Goal: Answer question/provide support

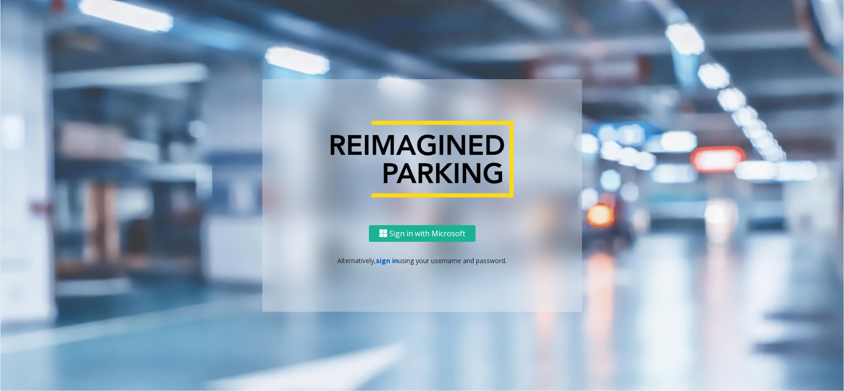
click at [384, 256] on link "sign in" at bounding box center [387, 260] width 22 height 9
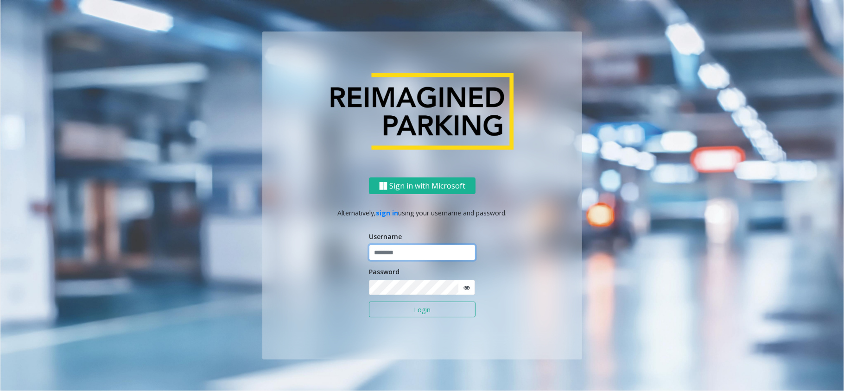
type input "**********"
click at [441, 310] on button "Login" at bounding box center [422, 310] width 107 height 16
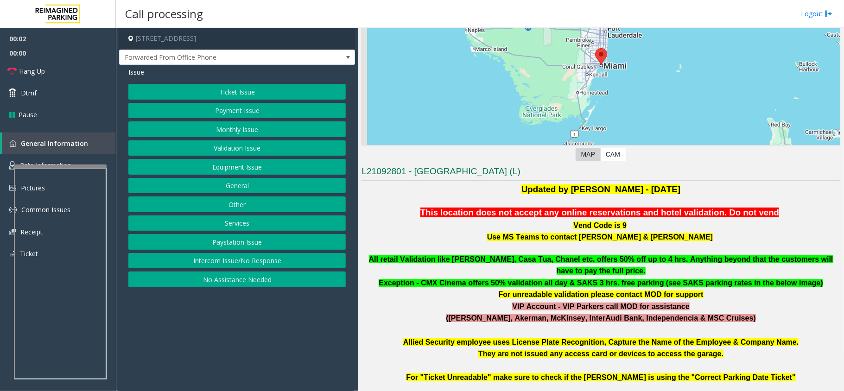
scroll to position [185, 0]
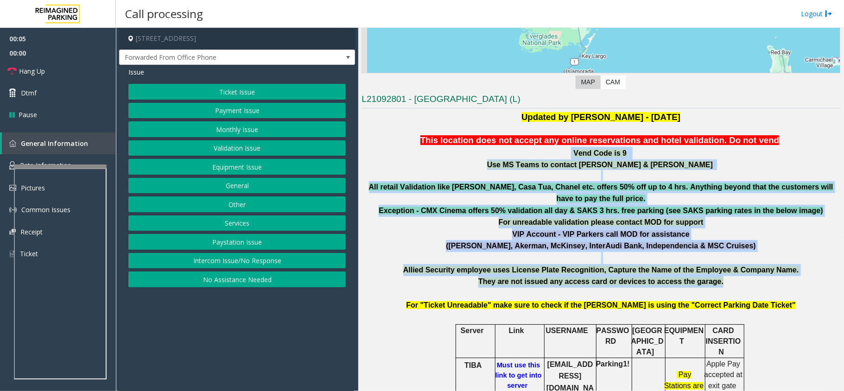
drag, startPoint x: 411, startPoint y: 156, endPoint x: 739, endPoint y: 282, distance: 350.4
click at [783, 276] on p "They are not issued any access card or devices to access the garage." at bounding box center [600, 282] width 479 height 12
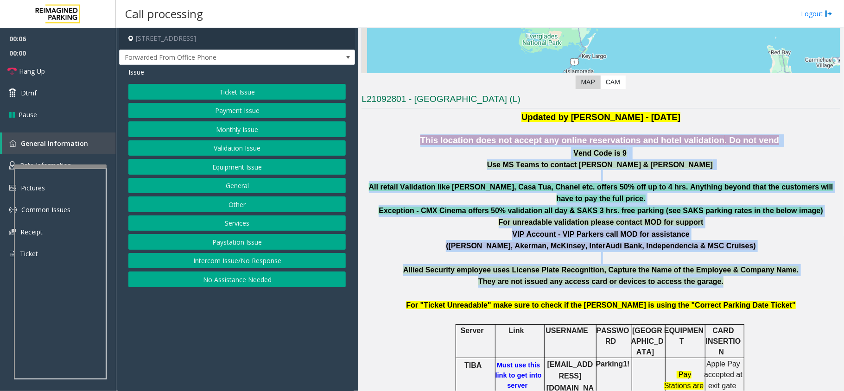
drag, startPoint x: 783, startPoint y: 273, endPoint x: 442, endPoint y: 142, distance: 365.5
click at [423, 152] on p "Vend Code is 9" at bounding box center [600, 153] width 479 height 13
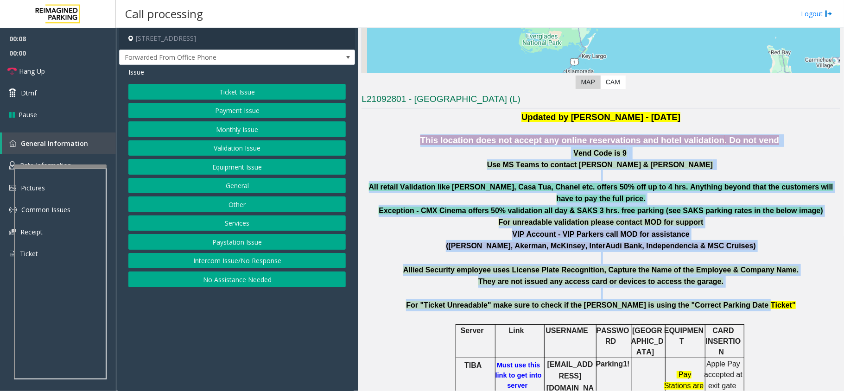
drag, startPoint x: 429, startPoint y: 138, endPoint x: 775, endPoint y: 299, distance: 381.4
click at [775, 299] on p "For "Ticket Unreadable" make sure to check if the [PERSON_NAME] is using the "C…" at bounding box center [600, 305] width 479 height 12
drag, startPoint x: 775, startPoint y: 299, endPoint x: 419, endPoint y: 110, distance: 402.7
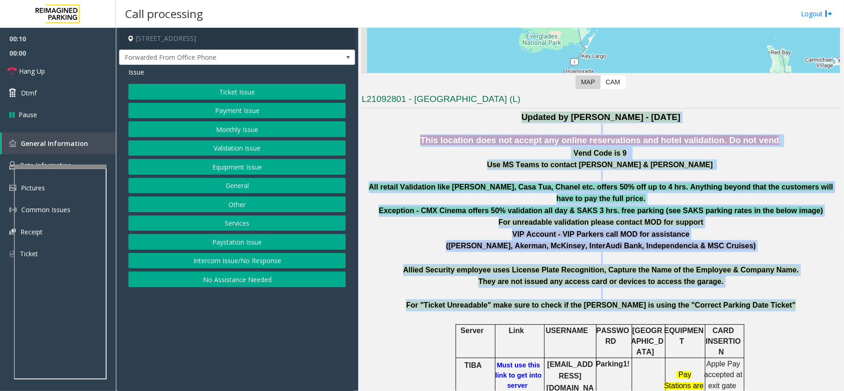
click at [395, 157] on p "Vend Code is 9" at bounding box center [600, 153] width 479 height 13
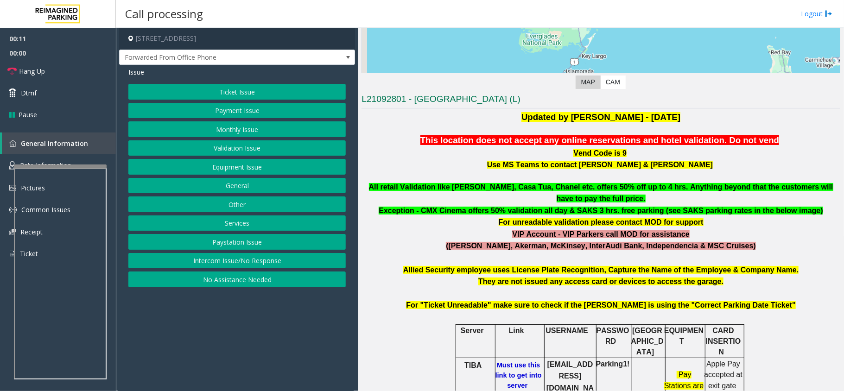
click at [514, 361] on b "Must use this link to get into server" at bounding box center [518, 375] width 46 height 28
click at [278, 91] on button "Ticket Issue" at bounding box center [236, 92] width 217 height 16
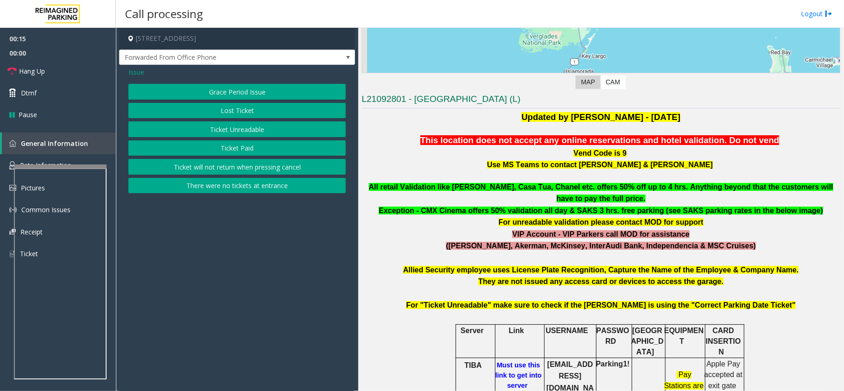
click at [260, 128] on button "Ticket Unreadable" at bounding box center [236, 129] width 217 height 16
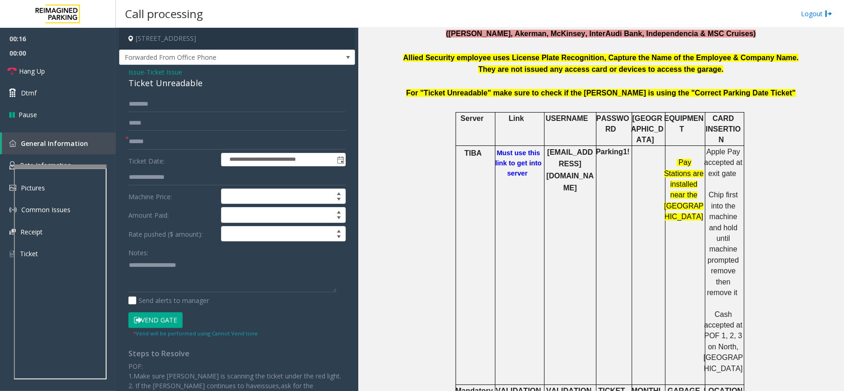
scroll to position [556, 0]
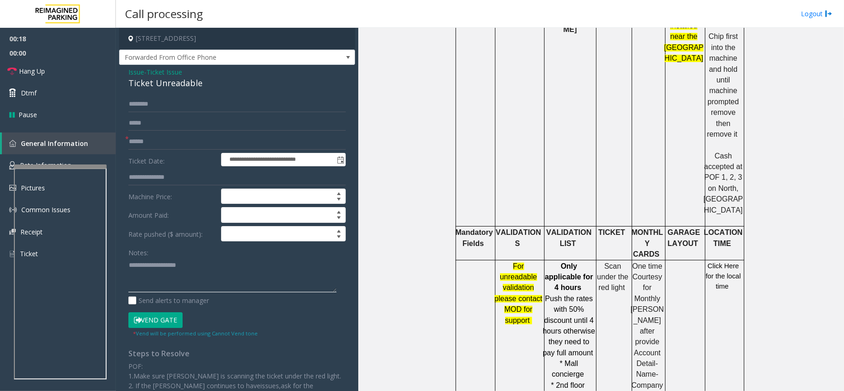
click at [204, 282] on textarea at bounding box center [232, 275] width 208 height 35
click at [186, 82] on div "Ticket Unreadable" at bounding box center [236, 83] width 217 height 13
copy div "Ticket Unreadable"
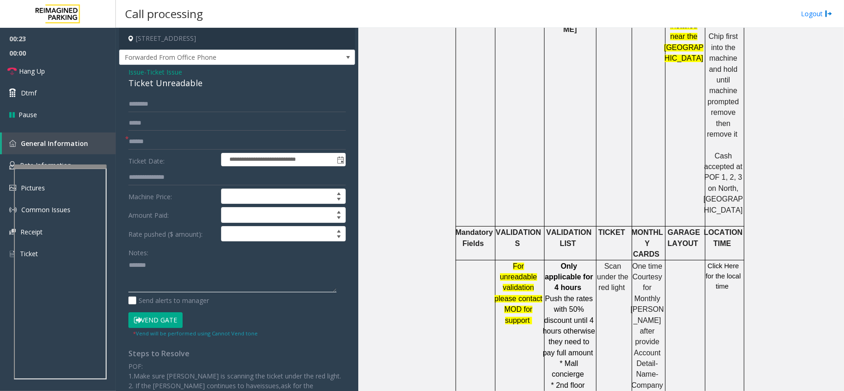
click at [175, 260] on textarea at bounding box center [232, 275] width 208 height 35
paste textarea "**********"
type textarea "**********"
click at [149, 146] on input "text" at bounding box center [236, 142] width 217 height 16
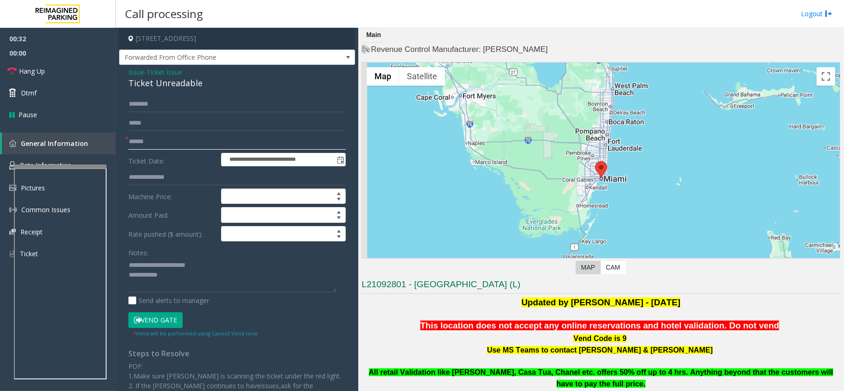
scroll to position [309, 0]
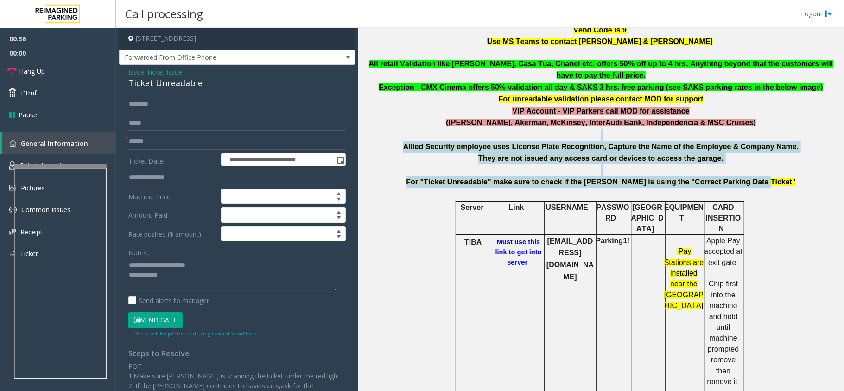
drag, startPoint x: 416, startPoint y: 123, endPoint x: 784, endPoint y: 169, distance: 370.7
click at [784, 169] on div "All retail Validation like [PERSON_NAME], Casa Tua, Chanel etc. offers 50% off …" at bounding box center [600, 129] width 479 height 142
click at [748, 176] on p "For "Ticket Unreadable" make sure to check if the [PERSON_NAME] is using the "C…" at bounding box center [600, 182] width 479 height 12
drag, startPoint x: 748, startPoint y: 172, endPoint x: 388, endPoint y: 127, distance: 362.4
click at [388, 127] on div "All retail Validation like [PERSON_NAME], Casa Tua, Chanel etc. offers 50% off …" at bounding box center [600, 129] width 479 height 142
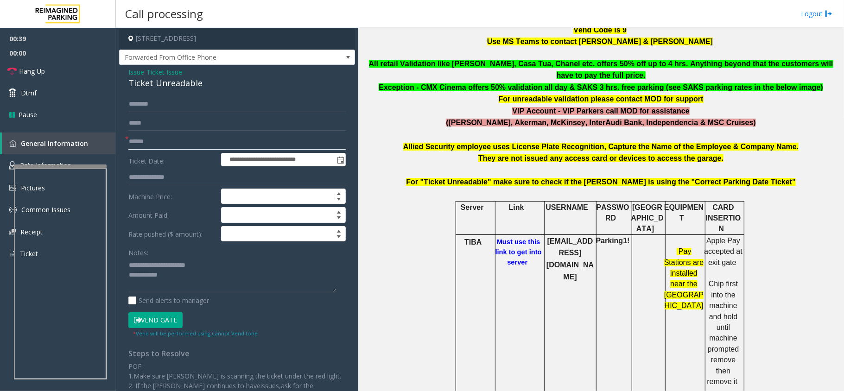
click at [175, 142] on input "text" at bounding box center [236, 142] width 217 height 16
type input "**"
click at [193, 275] on textarea at bounding box center [232, 275] width 208 height 35
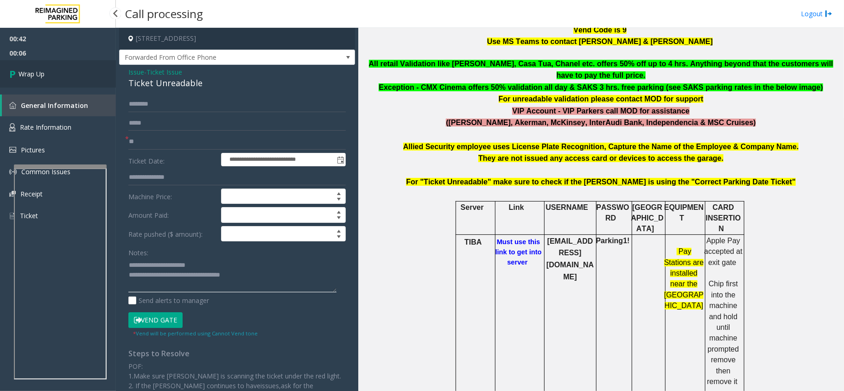
type textarea "**********"
click at [34, 74] on span "Wrap Up" at bounding box center [32, 74] width 26 height 10
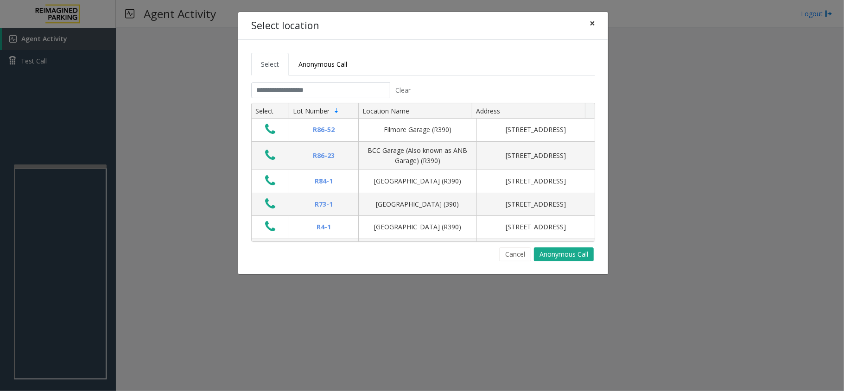
click at [595, 21] on button "×" at bounding box center [592, 23] width 19 height 23
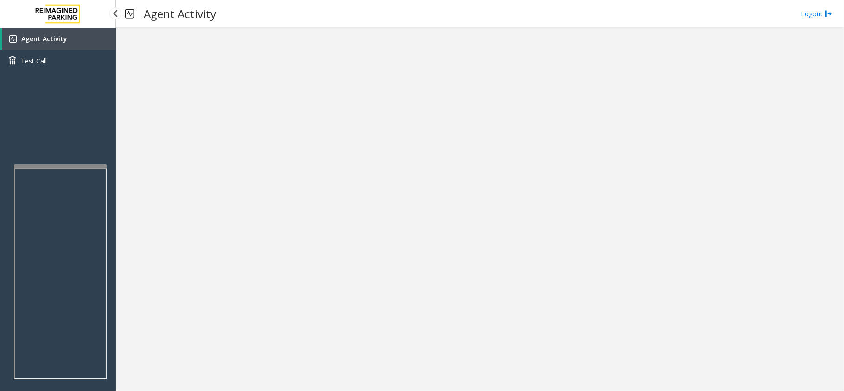
drag, startPoint x: 80, startPoint y: 38, endPoint x: 76, endPoint y: 8, distance: 29.8
click at [80, 38] on link "Agent Activity" at bounding box center [59, 39] width 114 height 22
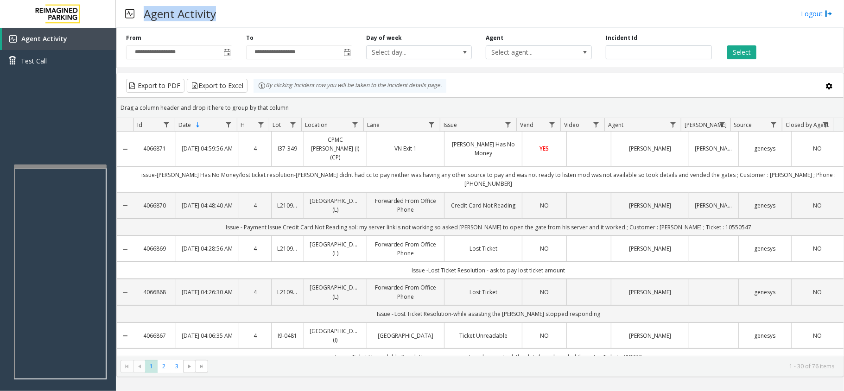
drag, startPoint x: 146, startPoint y: 17, endPoint x: 217, endPoint y: 19, distance: 70.9
click at [217, 19] on h3 "Agent Activity" at bounding box center [180, 13] width 82 height 23
drag, startPoint x: 145, startPoint y: 11, endPoint x: 206, endPoint y: 15, distance: 60.8
click at [206, 15] on h3 "Agent Activity" at bounding box center [180, 13] width 82 height 23
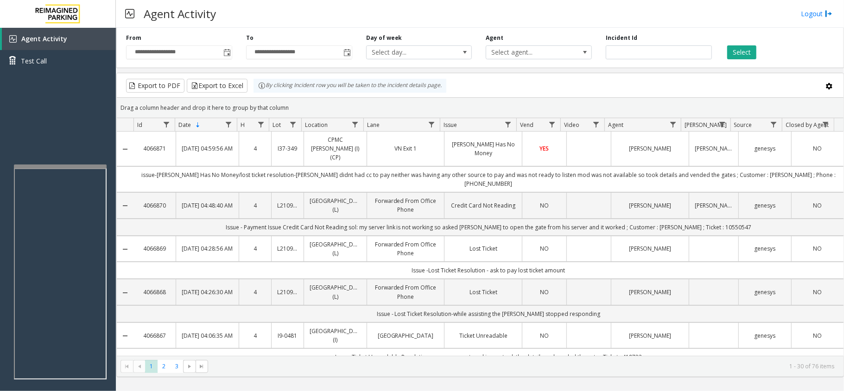
click at [210, 15] on h3 "Agent Activity" at bounding box center [180, 13] width 82 height 23
drag, startPoint x: 144, startPoint y: 10, endPoint x: 214, endPoint y: 19, distance: 71.0
click at [214, 19] on h3 "Agent Activity" at bounding box center [180, 13] width 82 height 23
click at [217, 19] on h3 "Agent Activity" at bounding box center [180, 13] width 82 height 23
drag, startPoint x: 149, startPoint y: 9, endPoint x: 235, endPoint y: 13, distance: 86.3
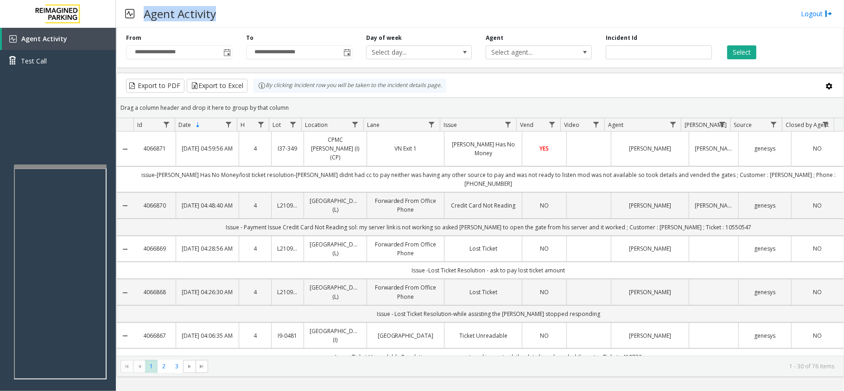
click at [235, 13] on div "Agent Activity Logout" at bounding box center [480, 14] width 728 height 28
drag, startPoint x: 143, startPoint y: 8, endPoint x: 219, endPoint y: 12, distance: 75.6
click at [217, 12] on h3 "Agent Activity" at bounding box center [180, 13] width 82 height 23
click at [219, 12] on h3 "Agent Activity" at bounding box center [180, 13] width 82 height 23
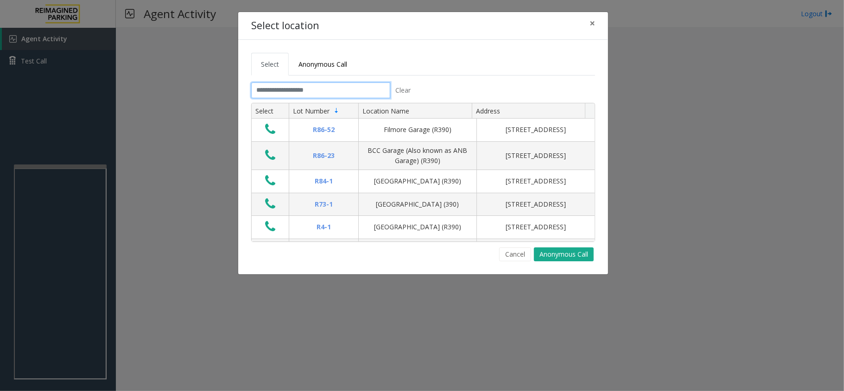
click at [312, 95] on input "text" at bounding box center [320, 90] width 139 height 16
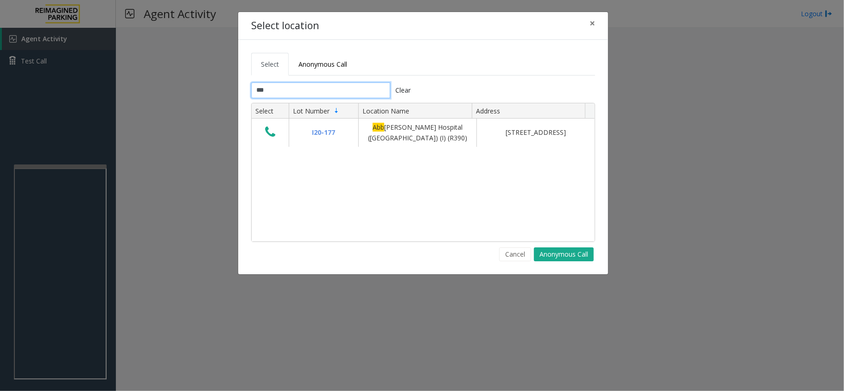
type input "***"
click at [317, 65] on span "Anonymous Call" at bounding box center [322, 64] width 49 height 9
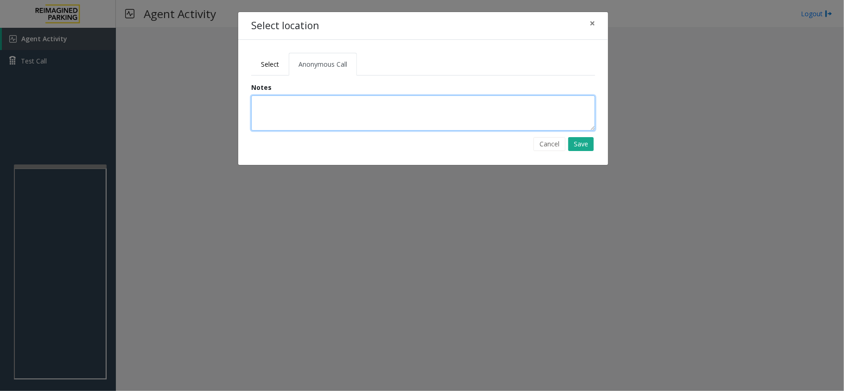
click at [309, 104] on textarea at bounding box center [423, 112] width 344 height 35
type textarea "**********"
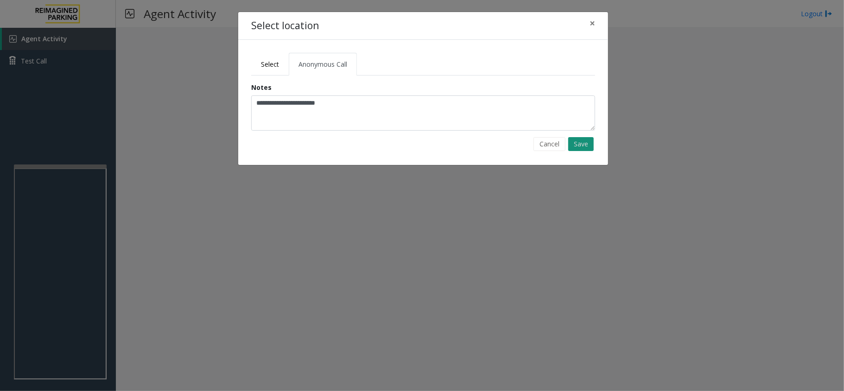
click at [572, 145] on button "Save" at bounding box center [580, 144] width 25 height 14
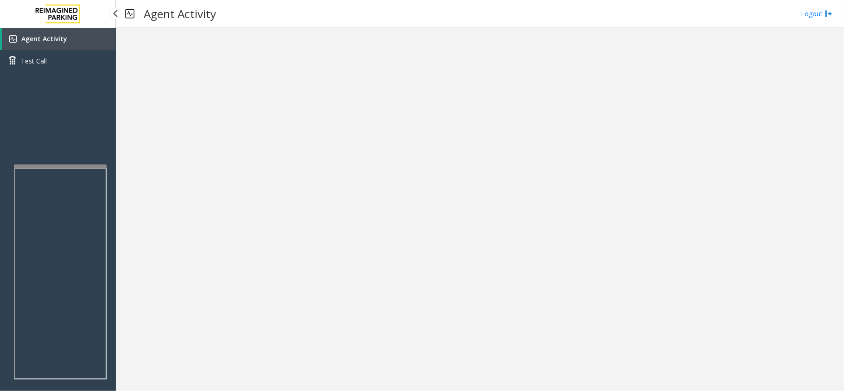
click at [85, 39] on link "Agent Activity" at bounding box center [59, 39] width 114 height 22
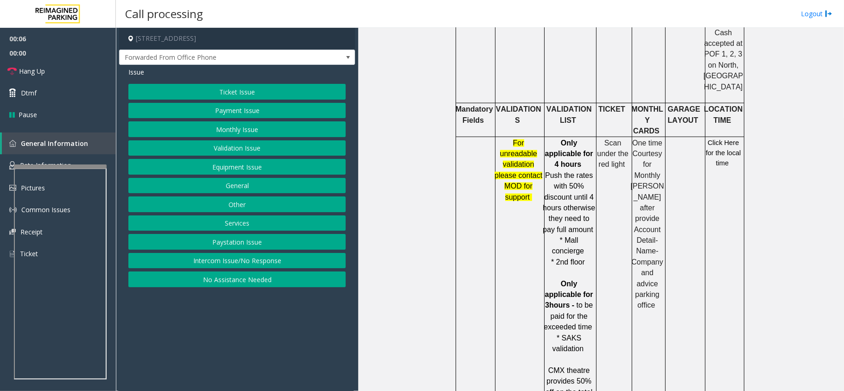
scroll to position [618, 0]
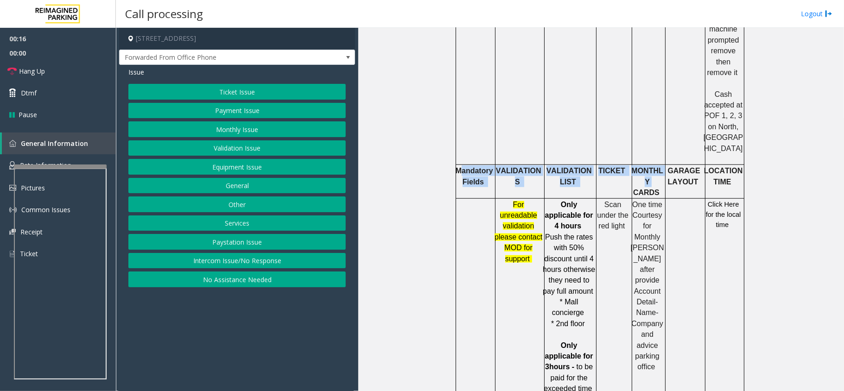
drag, startPoint x: 455, startPoint y: 113, endPoint x: 626, endPoint y: 128, distance: 172.1
click at [626, 165] on tr "Mandatory Fields VALIDATIONS VALIDATION LIST TICKET MONTHLY CARDS GARAGE LAYOUT…" at bounding box center [599, 181] width 288 height 33
click at [609, 165] on td "TICKET" at bounding box center [614, 181] width 36 height 33
click at [292, 85] on button "Ticket Issue" at bounding box center [236, 92] width 217 height 16
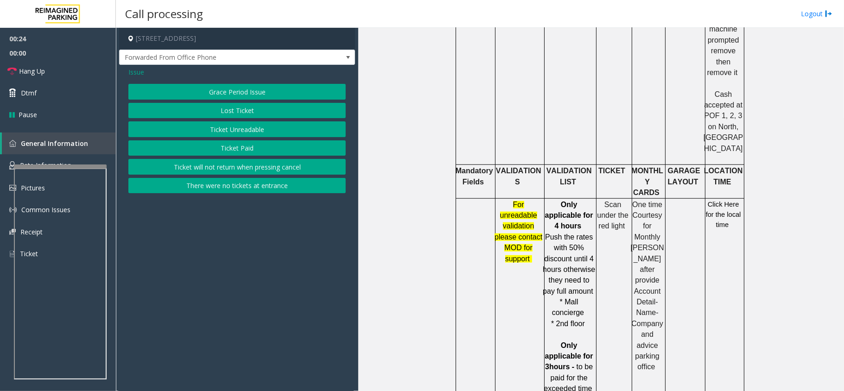
click at [283, 132] on button "Ticket Unreadable" at bounding box center [236, 129] width 217 height 16
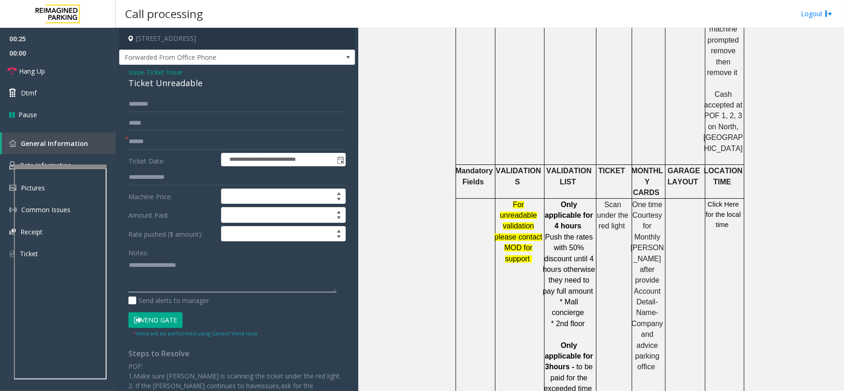
click at [205, 273] on textarea at bounding box center [232, 275] width 208 height 35
click at [186, 82] on div "Ticket Unreadable" at bounding box center [236, 83] width 217 height 13
copy div "Ticket Unreadable"
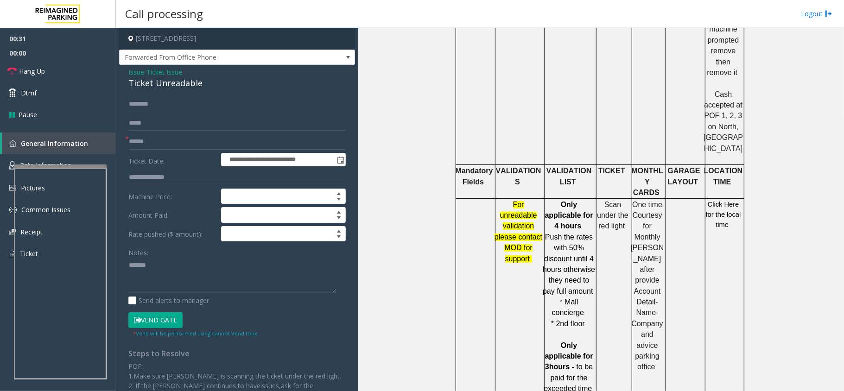
click at [187, 273] on textarea at bounding box center [232, 275] width 208 height 35
paste textarea "**********"
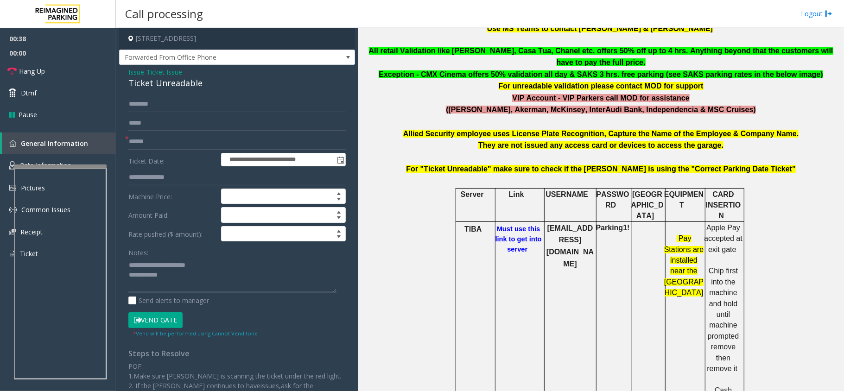
scroll to position [309, 0]
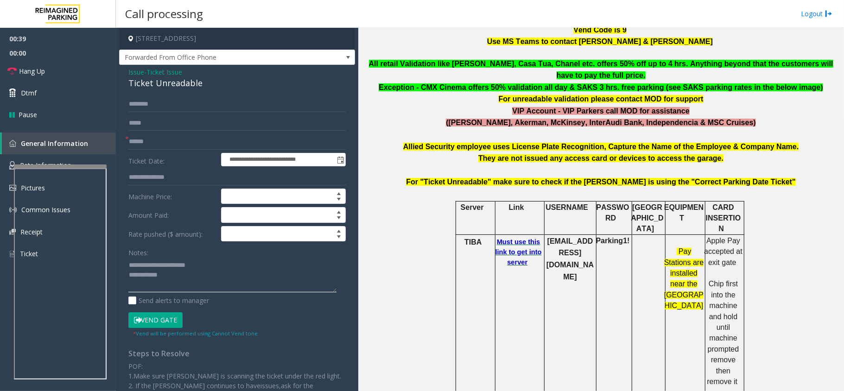
type textarea "**********"
click at [529, 238] on b "Must use this link to get into server" at bounding box center [518, 252] width 46 height 28
click at [158, 147] on input "text" at bounding box center [236, 142] width 217 height 16
type input "**"
click at [75, 65] on link "Hang Up" at bounding box center [58, 71] width 116 height 22
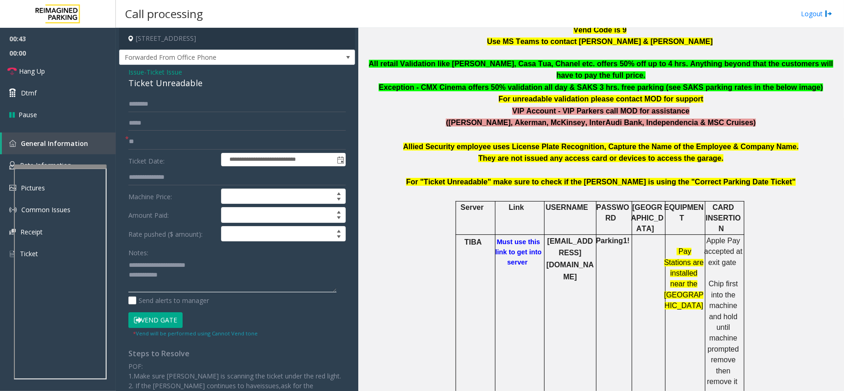
click at [177, 275] on textarea at bounding box center [232, 275] width 208 height 35
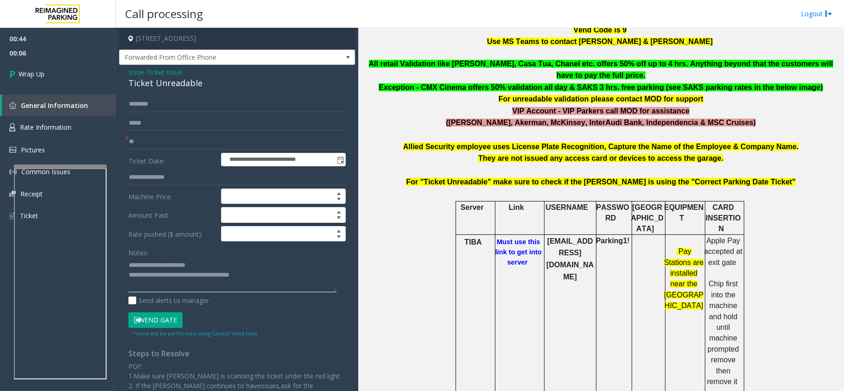
click at [217, 277] on textarea at bounding box center [232, 275] width 208 height 35
click at [219, 278] on textarea at bounding box center [232, 275] width 208 height 35
type textarea "**********"
click at [95, 82] on link "Wrap Up" at bounding box center [58, 73] width 116 height 27
